Goal: Navigation & Orientation: Find specific page/section

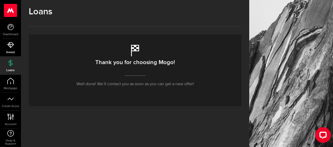
click at [8, 50] on link "Invest" at bounding box center [10, 48] width 21 height 18
